Goal: Find specific page/section: Find specific page/section

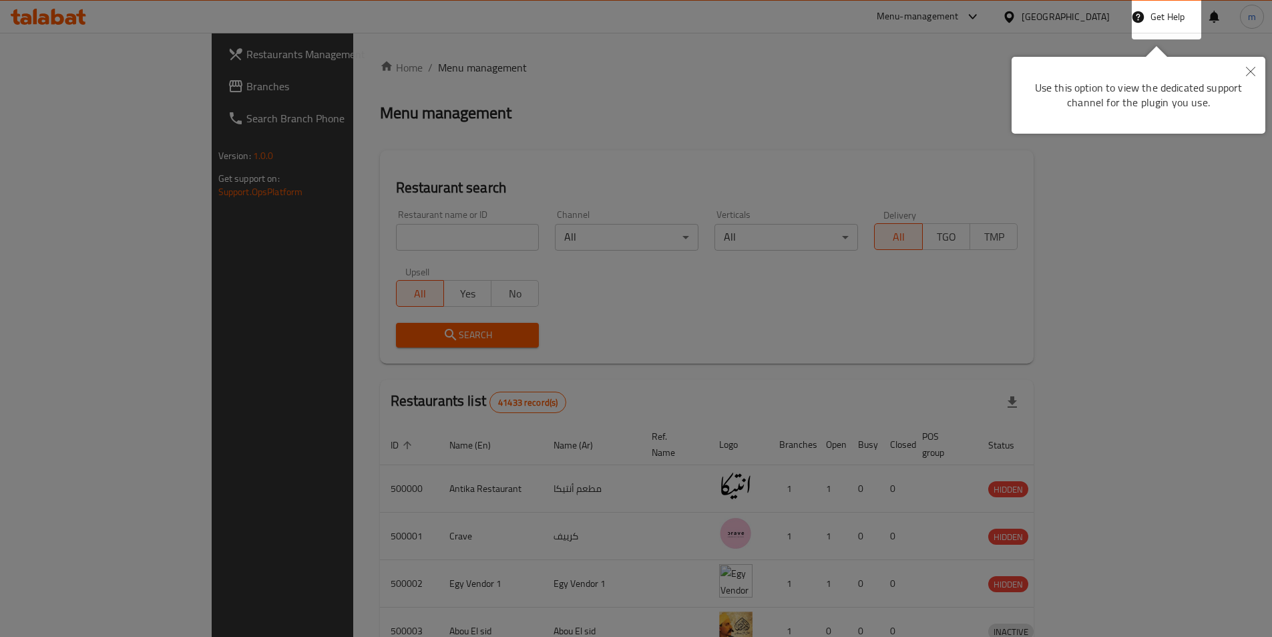
click at [1247, 73] on icon "Close" at bounding box center [1250, 71] width 9 height 9
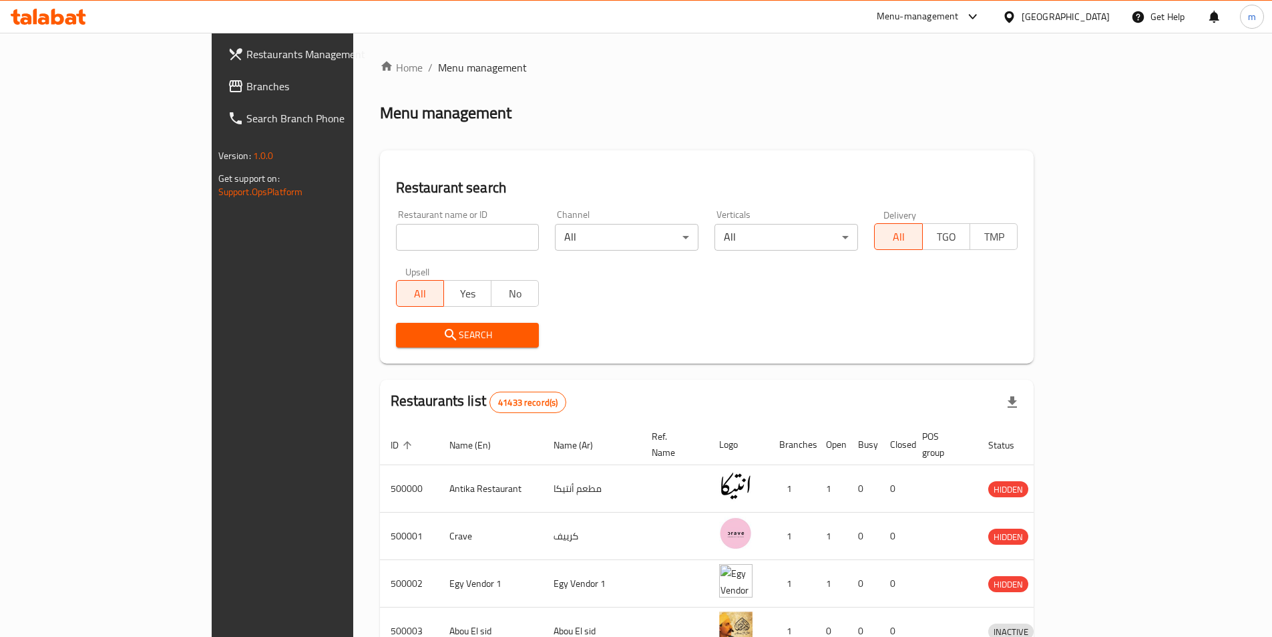
click at [1099, 19] on div "[GEOGRAPHIC_DATA]" at bounding box center [1066, 16] width 88 height 15
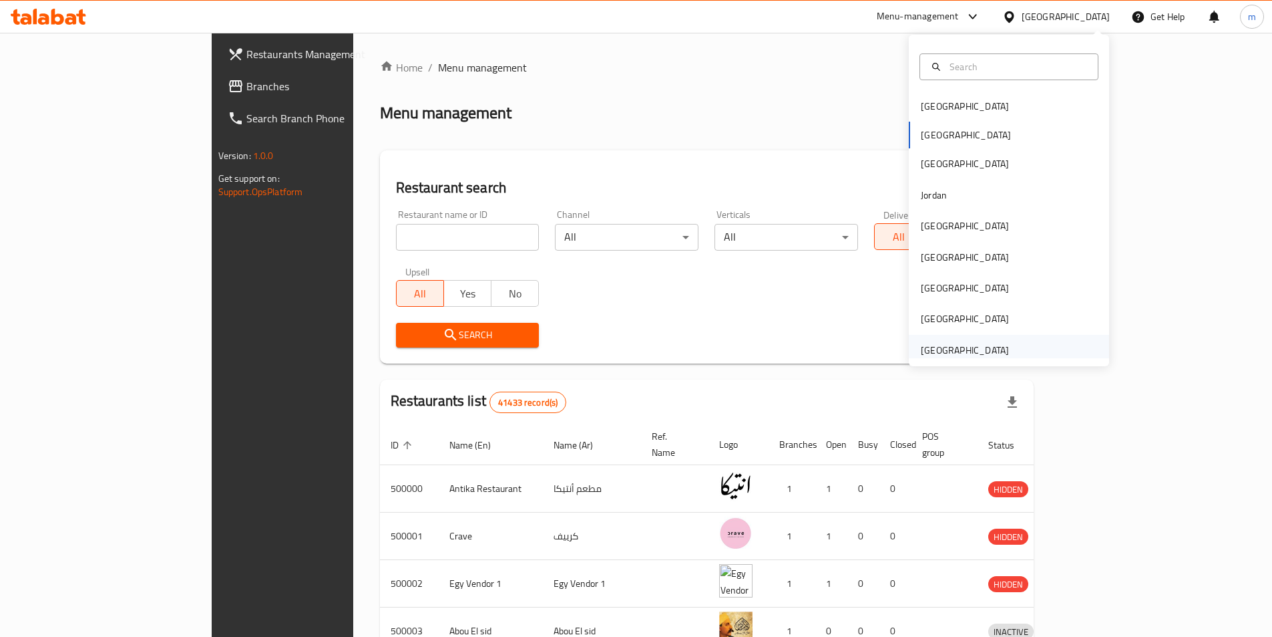
click at [946, 349] on div "[GEOGRAPHIC_DATA]" at bounding box center [965, 350] width 88 height 15
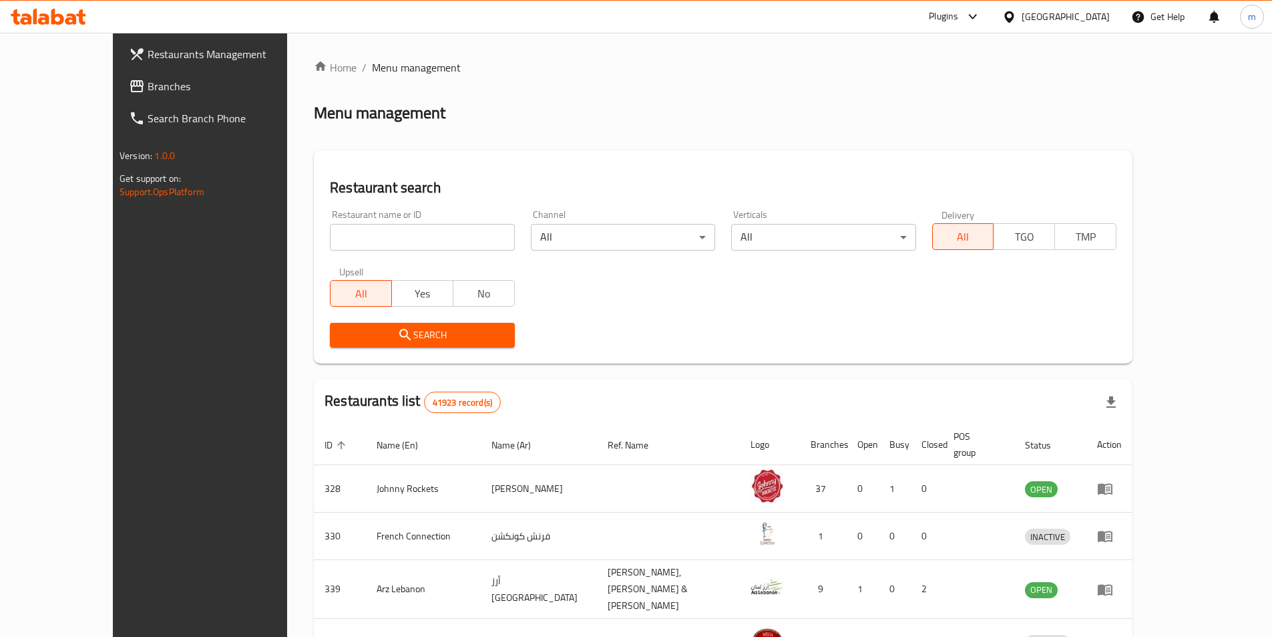
scroll to position [67, 0]
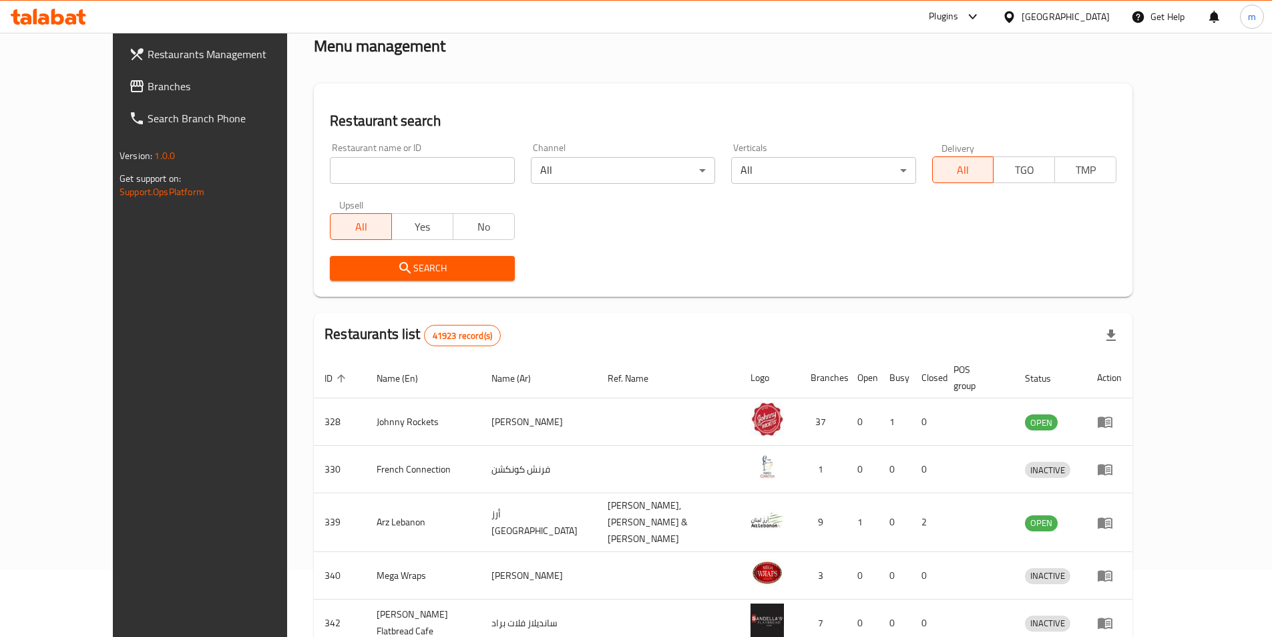
click at [148, 89] on span "Branches" at bounding box center [231, 86] width 167 height 16
